Goal: Navigation & Orientation: Find specific page/section

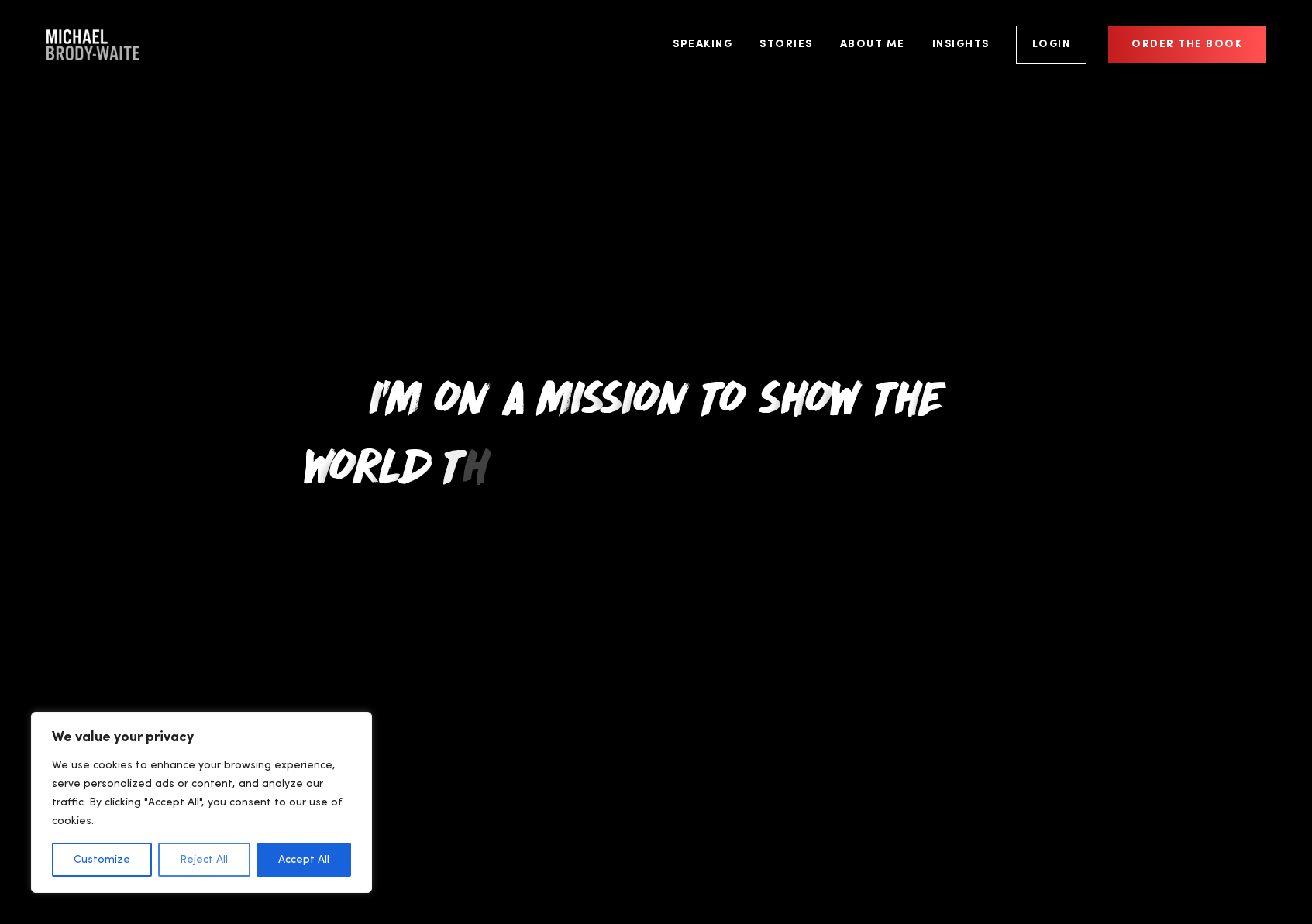
click at [210, 858] on button "Reject All" at bounding box center [203, 860] width 91 height 34
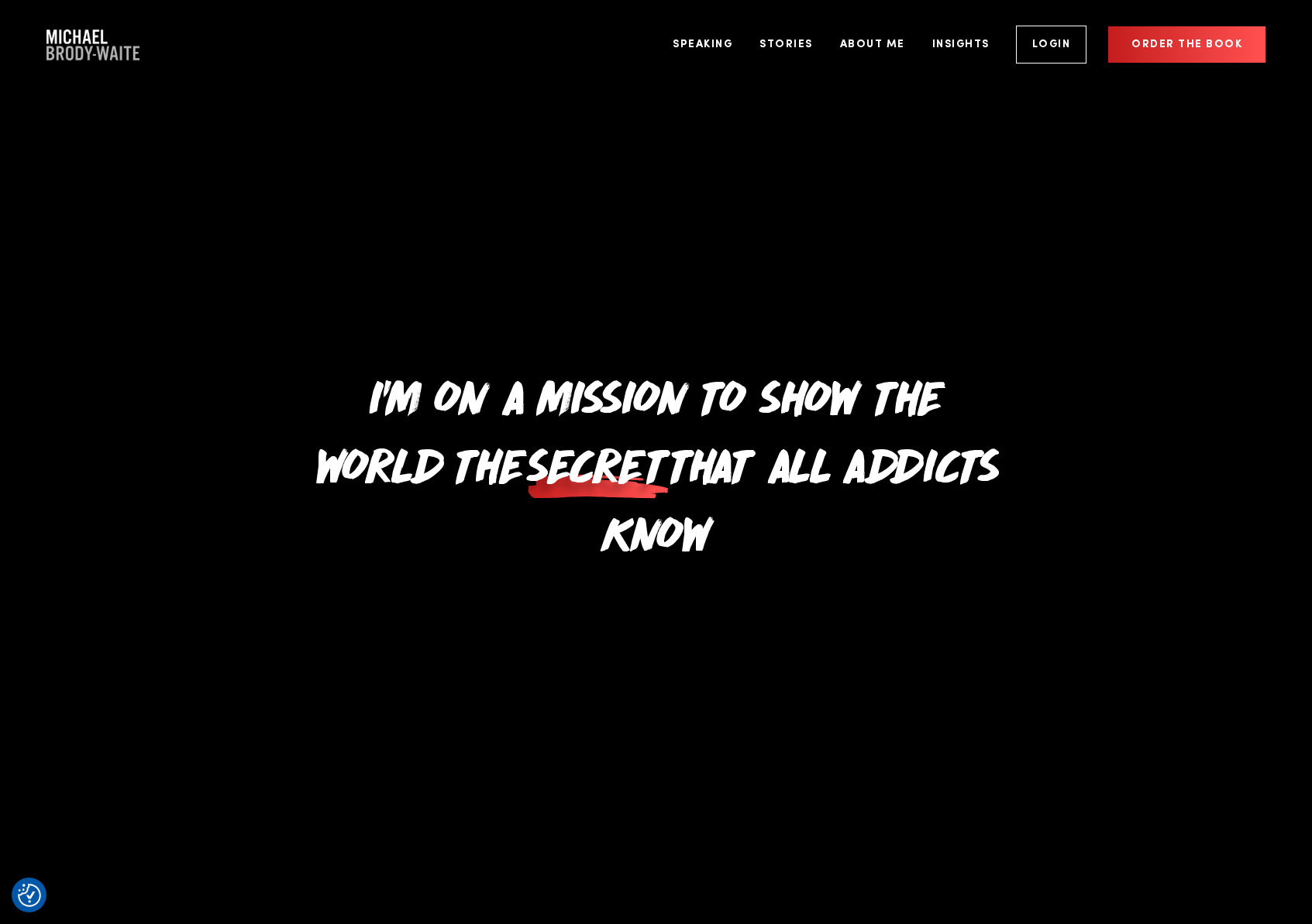
click at [69, 43] on img "Company Logo" at bounding box center [92, 45] width 93 height 31
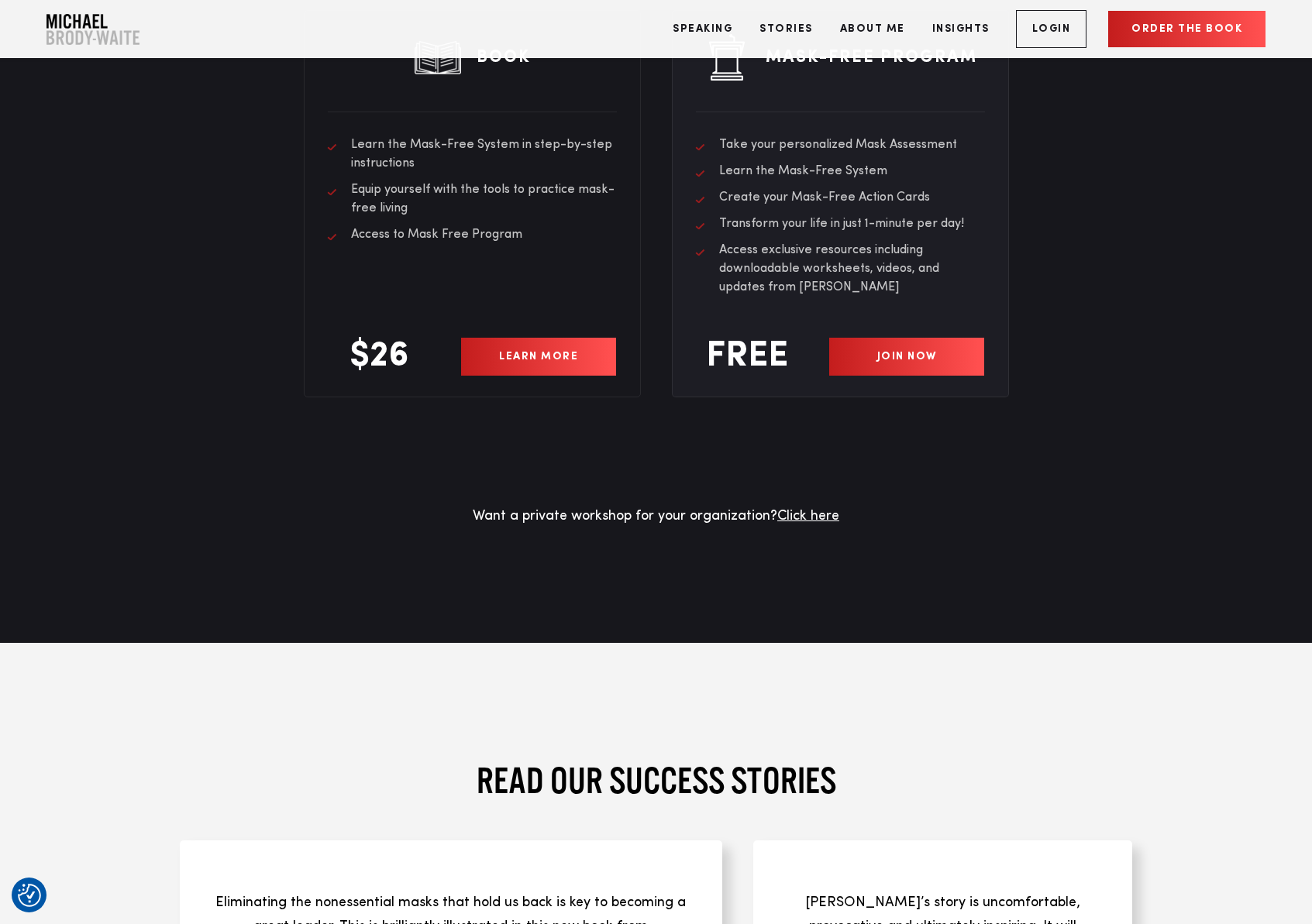
scroll to position [4822, 0]
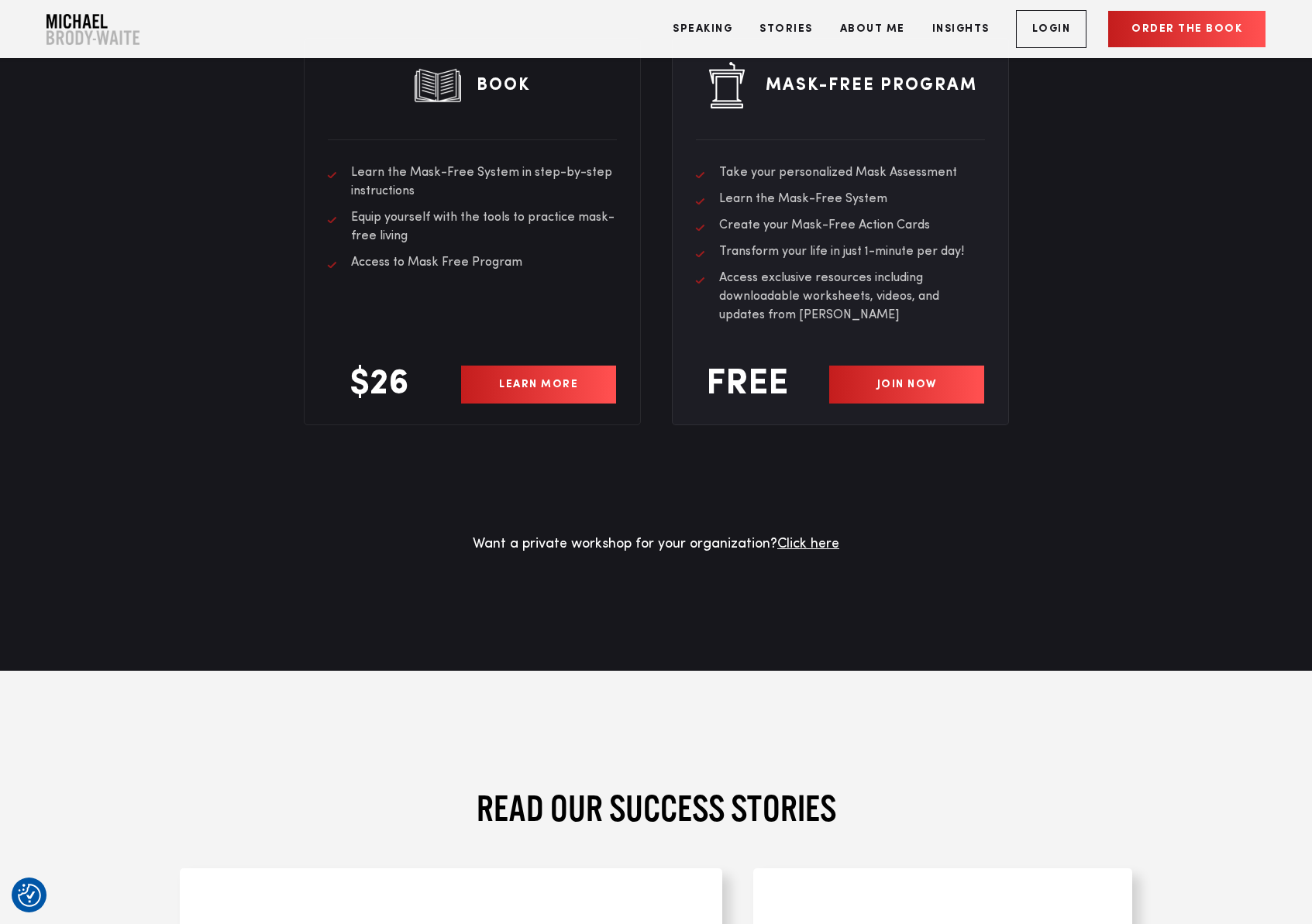
click at [913, 366] on link "JOIN NOW" at bounding box center [907, 385] width 156 height 38
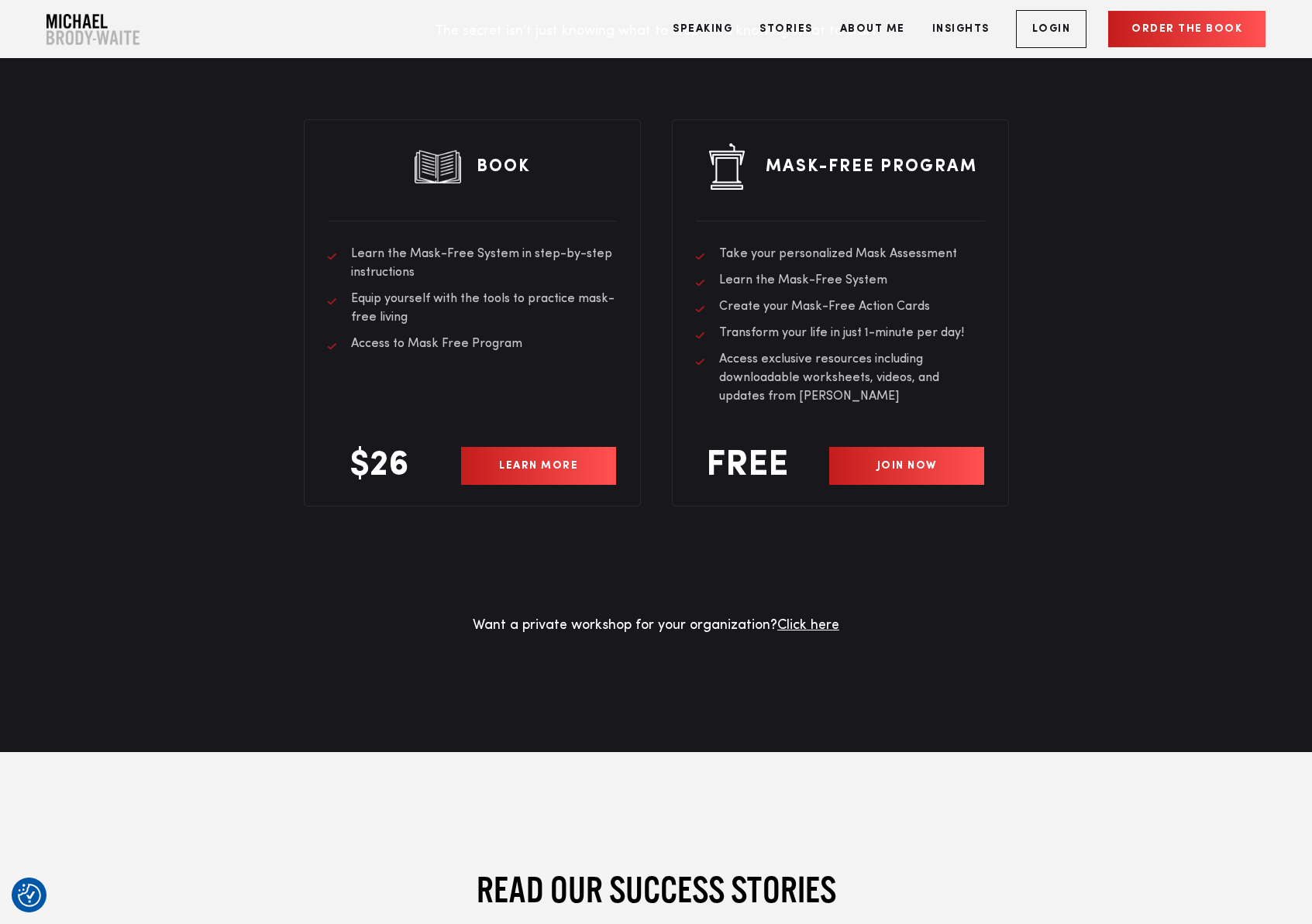
scroll to position [4713, 0]
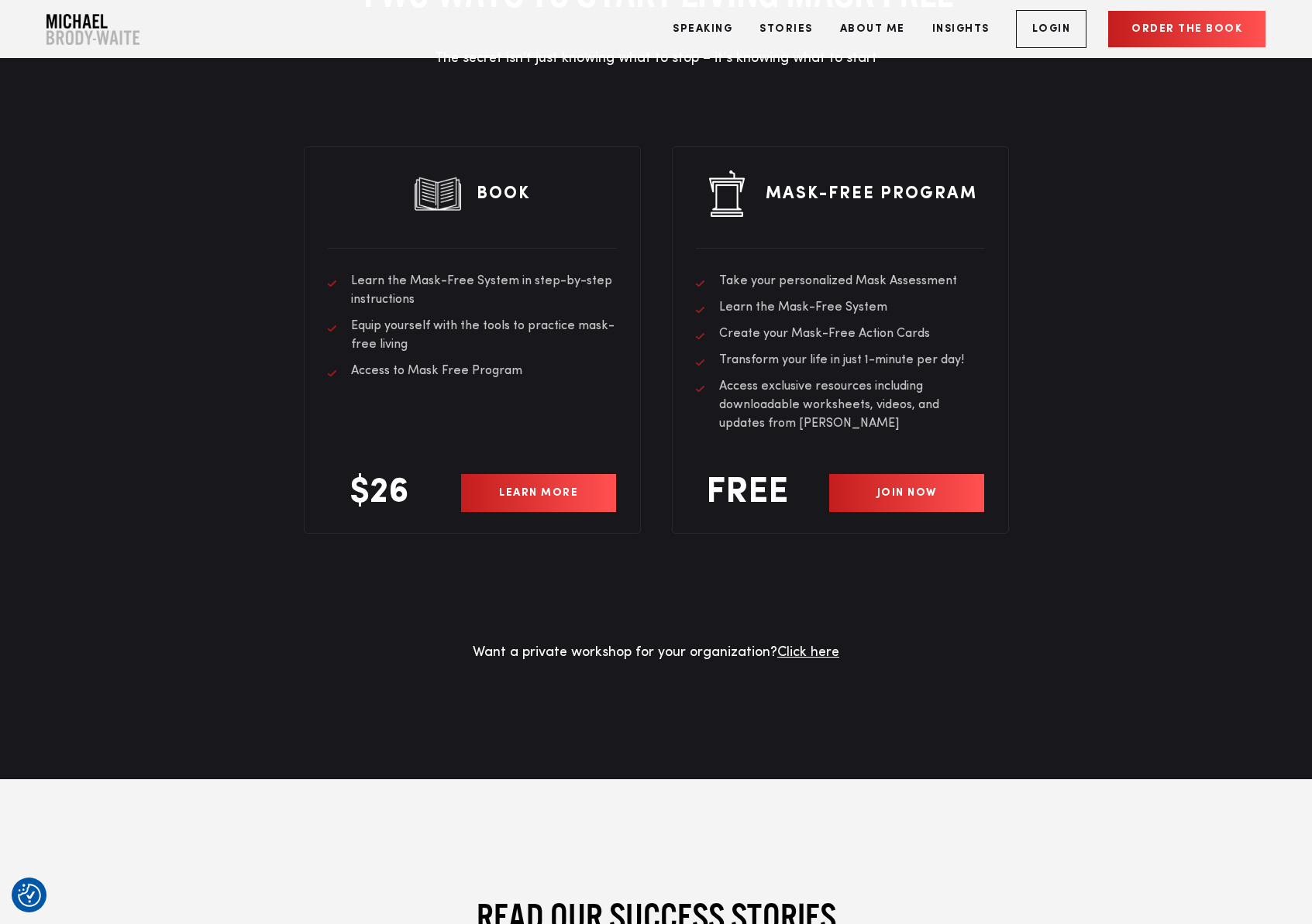
click at [1059, 18] on link "Login" at bounding box center [1051, 29] width 72 height 38
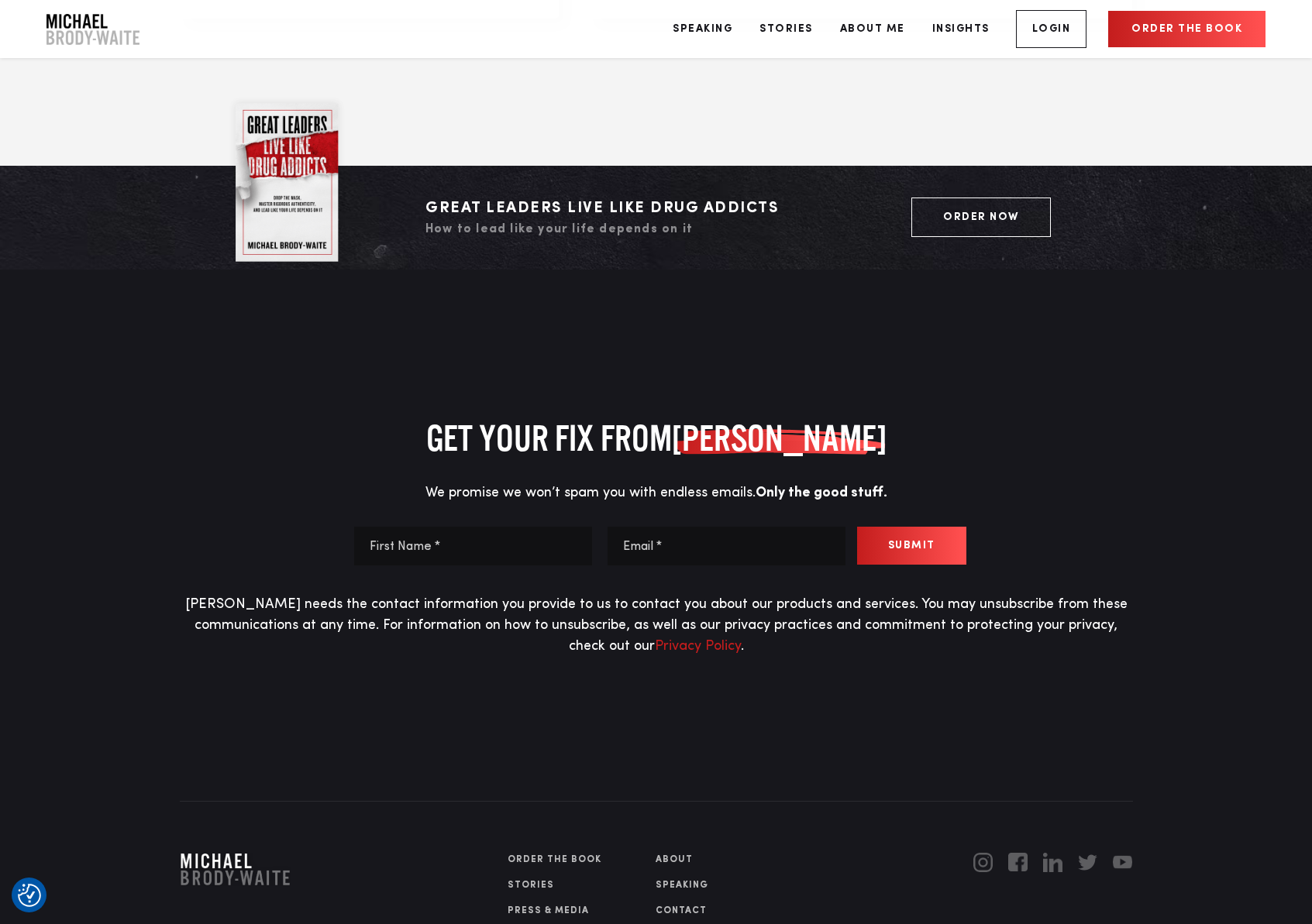
scroll to position [6987, 0]
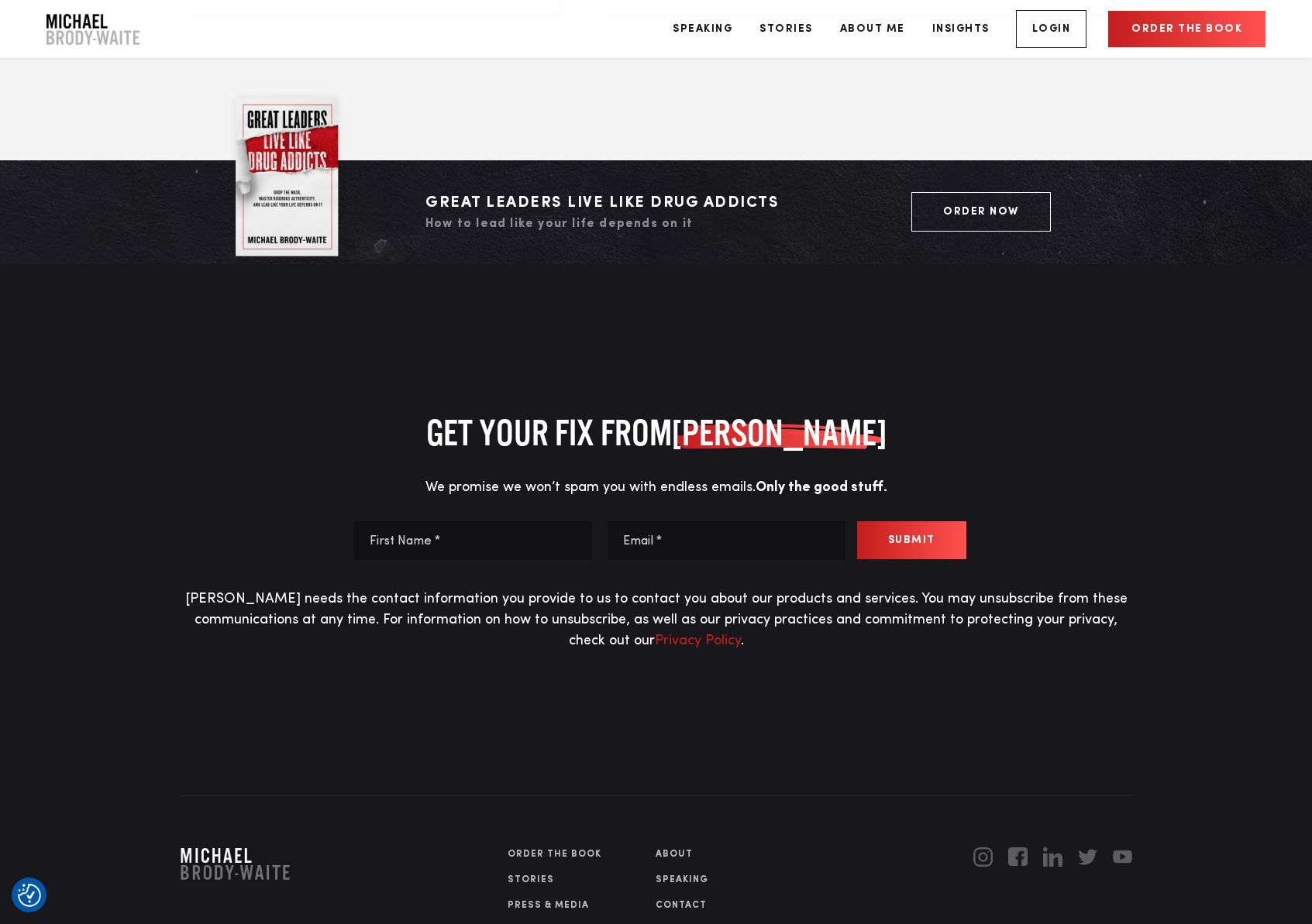
click at [675, 898] on link "Contact" at bounding box center [730, 905] width 149 height 14
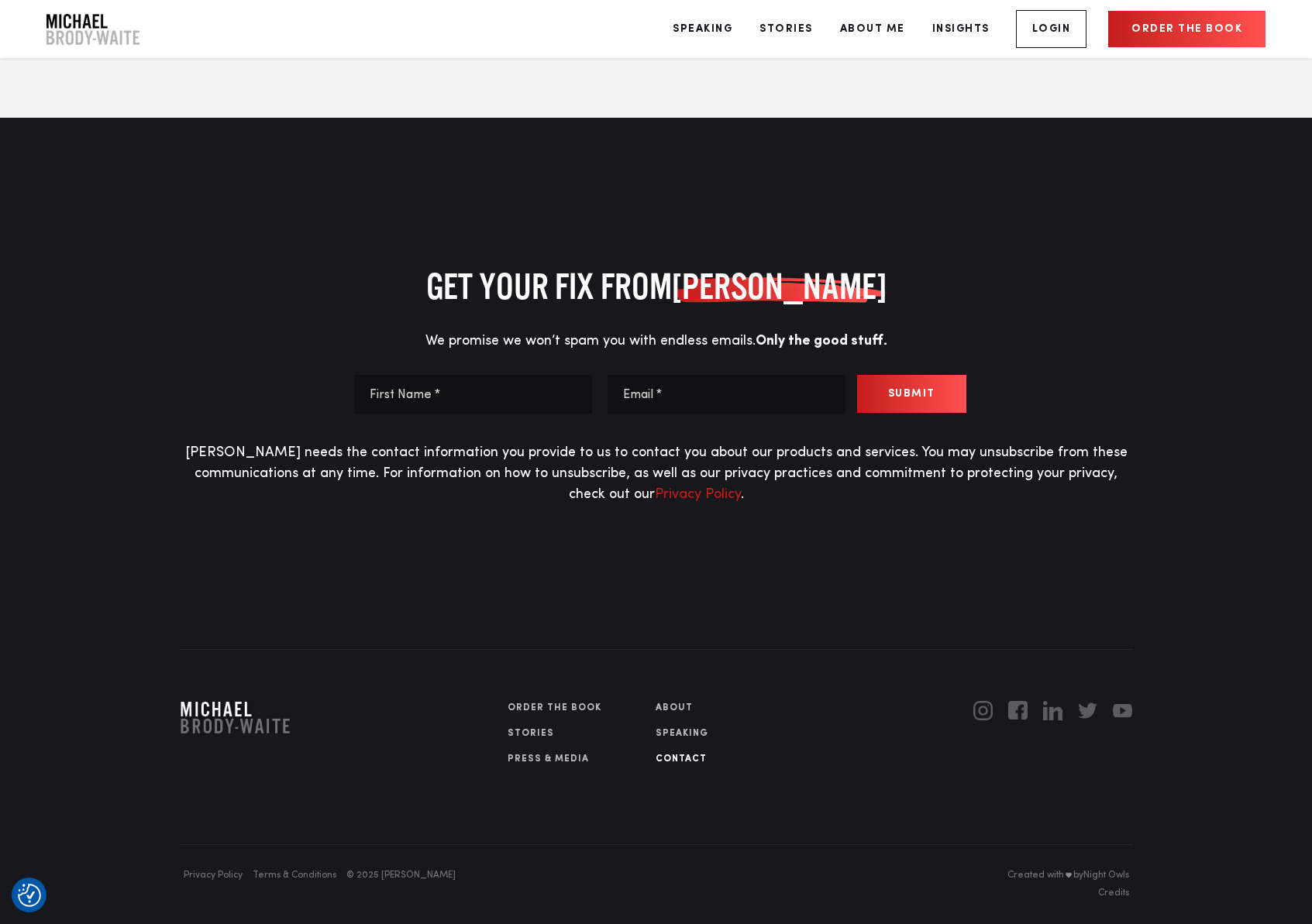
scroll to position [1598, 0]
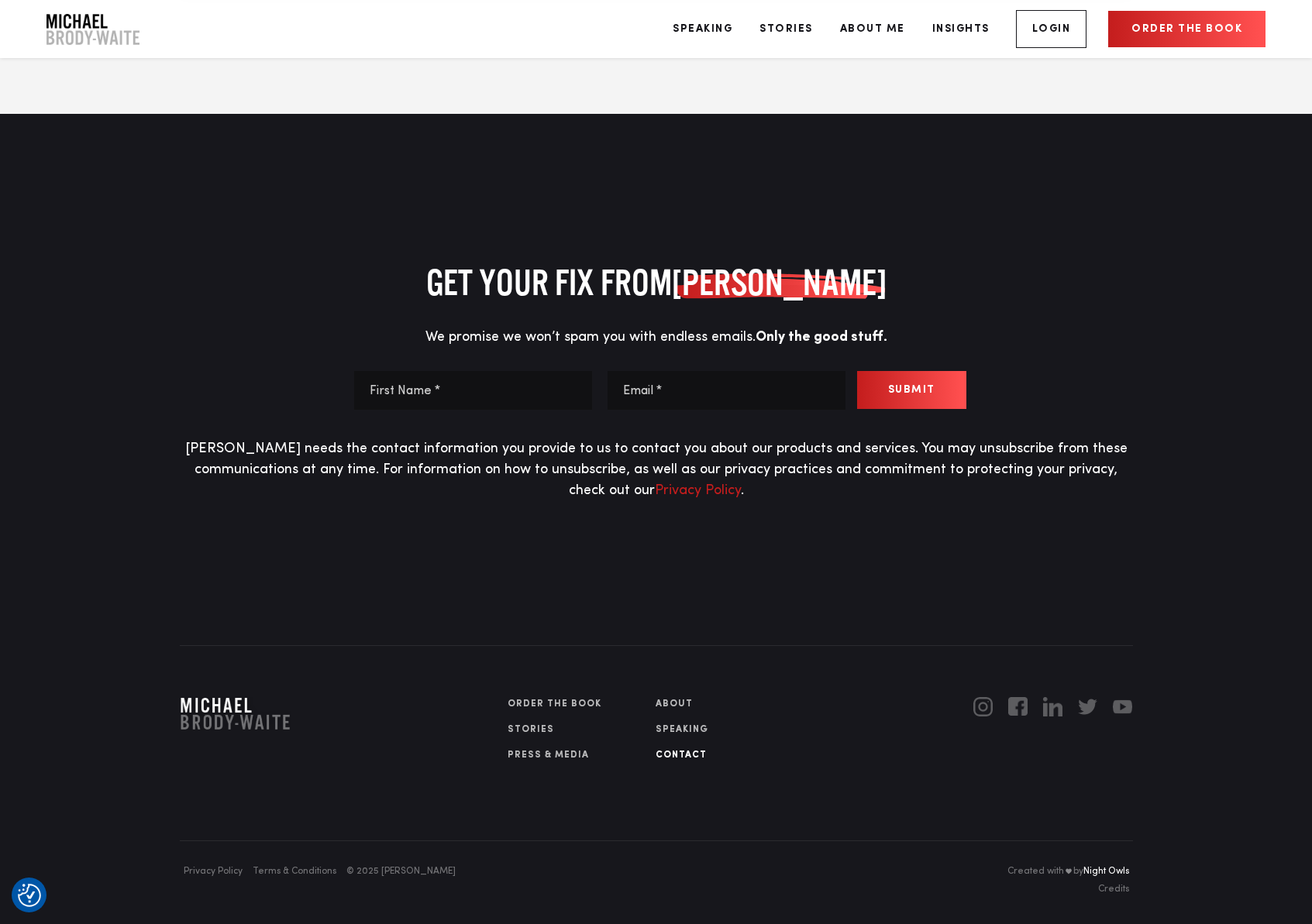
click at [1107, 867] on link "Night Owls" at bounding box center [1106, 871] width 46 height 9
